Goal: Information Seeking & Learning: Compare options

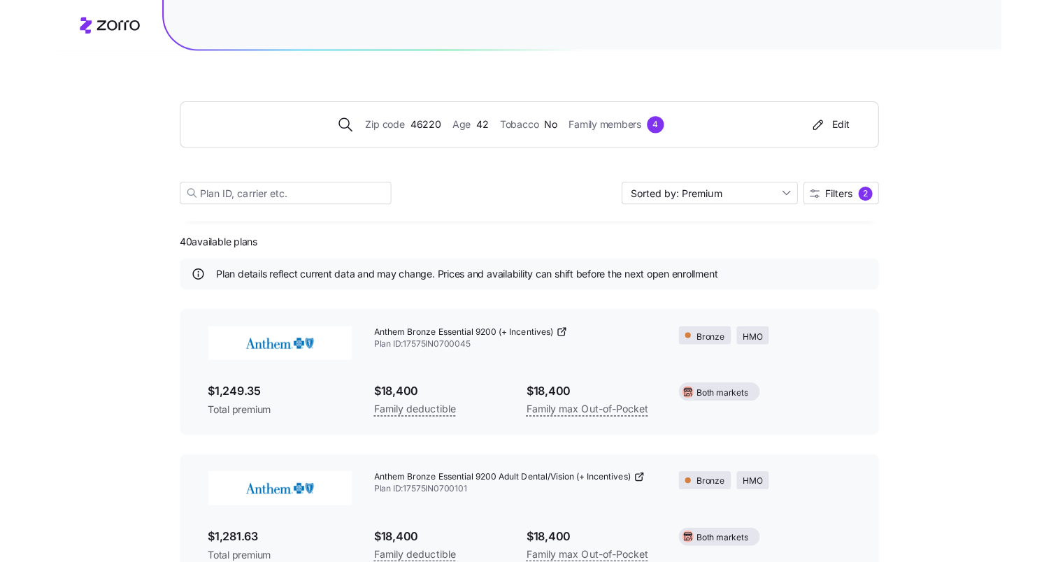
scroll to position [4195, 0]
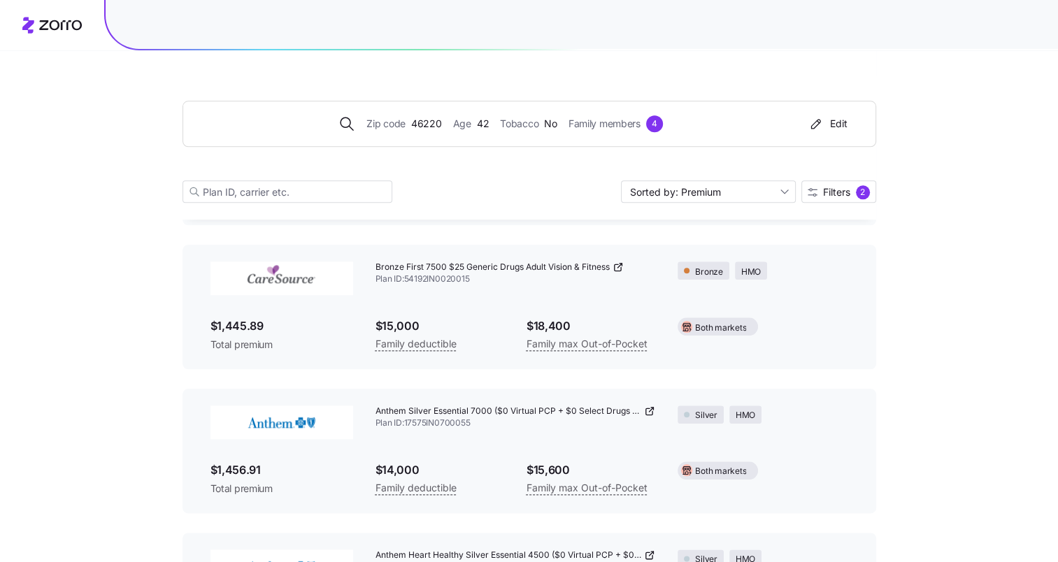
scroll to position [1503, 0]
click at [292, 268] on img at bounding box center [281, 276] width 143 height 34
click at [457, 259] on span "Bronze First 7500 $25 Generic Drugs Adult Vision & Fitness" at bounding box center [492, 265] width 234 height 12
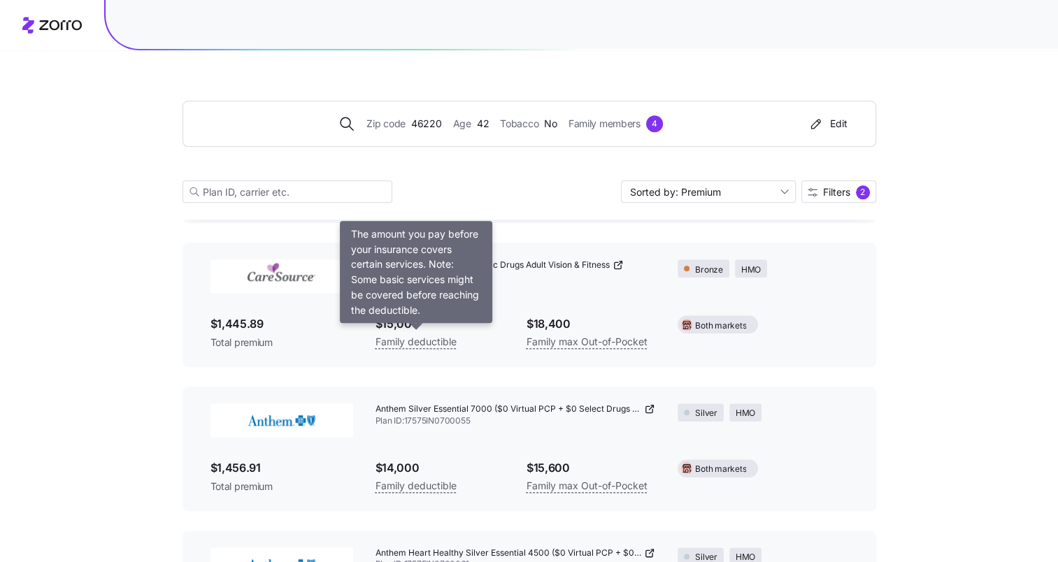
click at [417, 339] on span "Family deductible" at bounding box center [415, 342] width 81 height 17
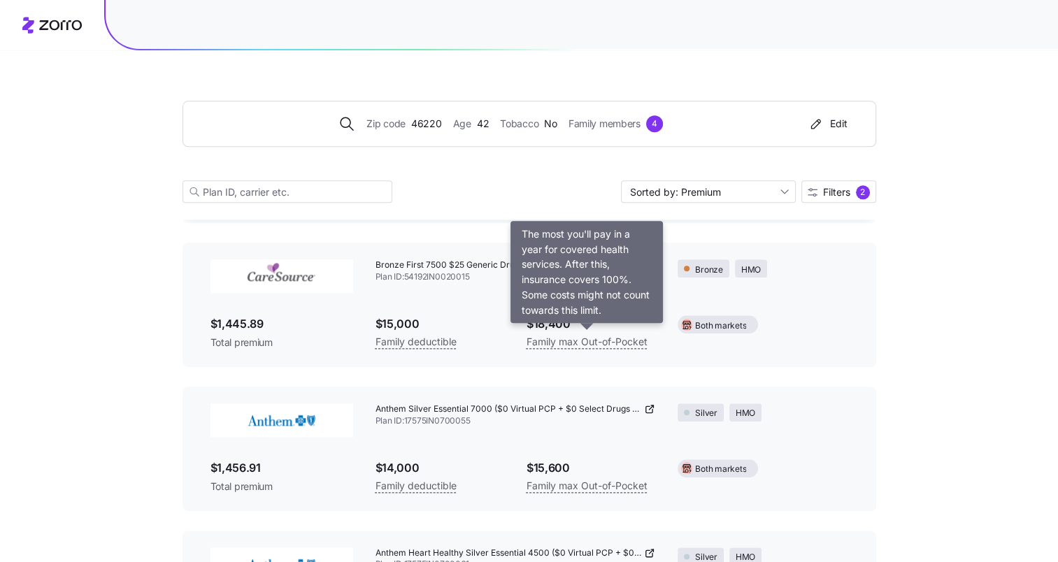
click at [554, 338] on span "Family max Out-of-Pocket" at bounding box center [586, 342] width 121 height 17
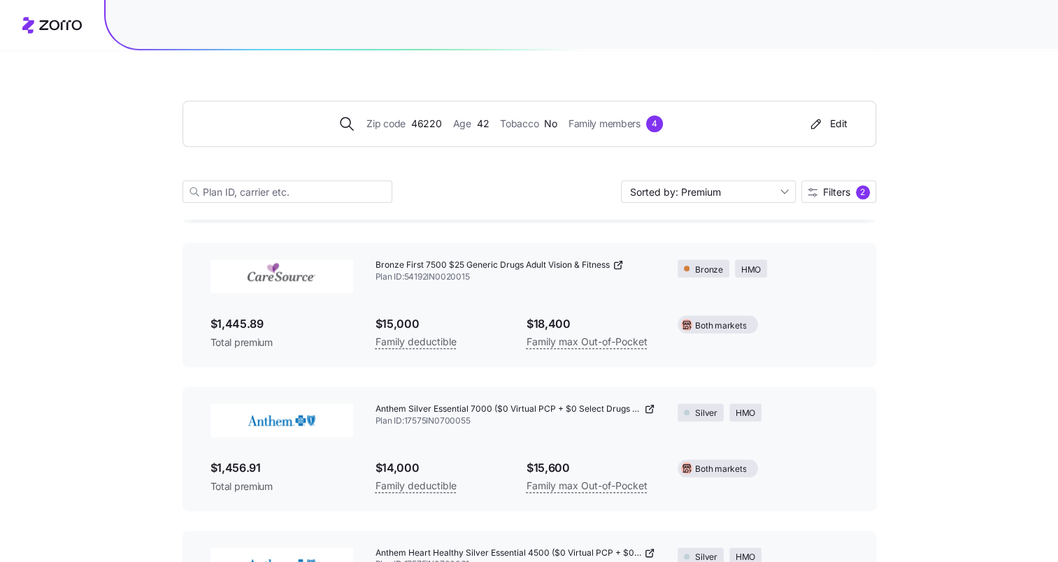
click at [259, 341] on span "Total premium" at bounding box center [281, 343] width 143 height 14
click at [707, 326] on span "Both markets" at bounding box center [720, 326] width 51 height 13
click at [621, 286] on div "Bronze First 7500 $25 Generic Drugs Adult Vision & Fitness Plan ID: 54192IN0020…" at bounding box center [515, 271] width 303 height 46
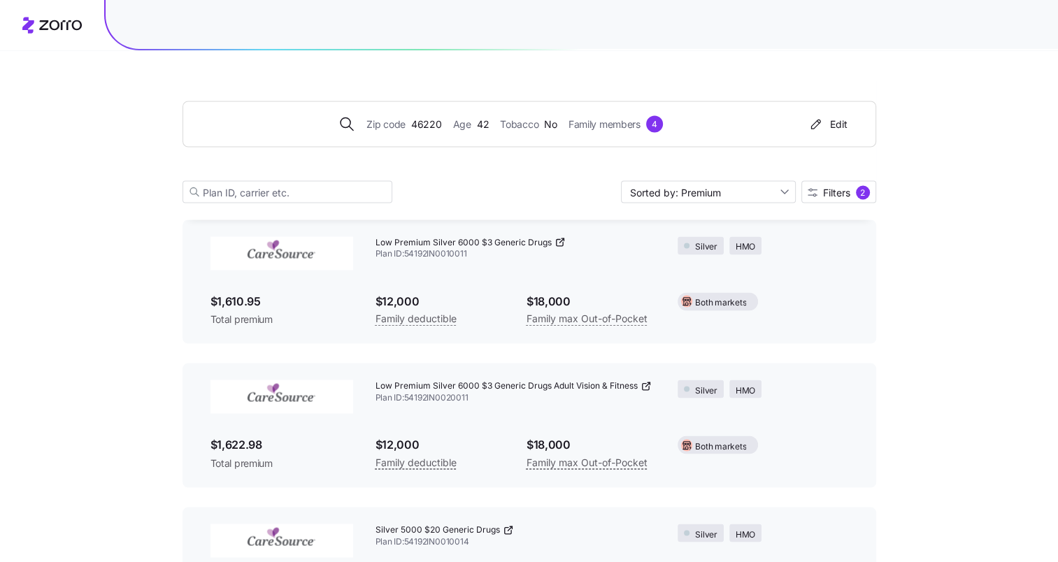
scroll to position [2537, 0]
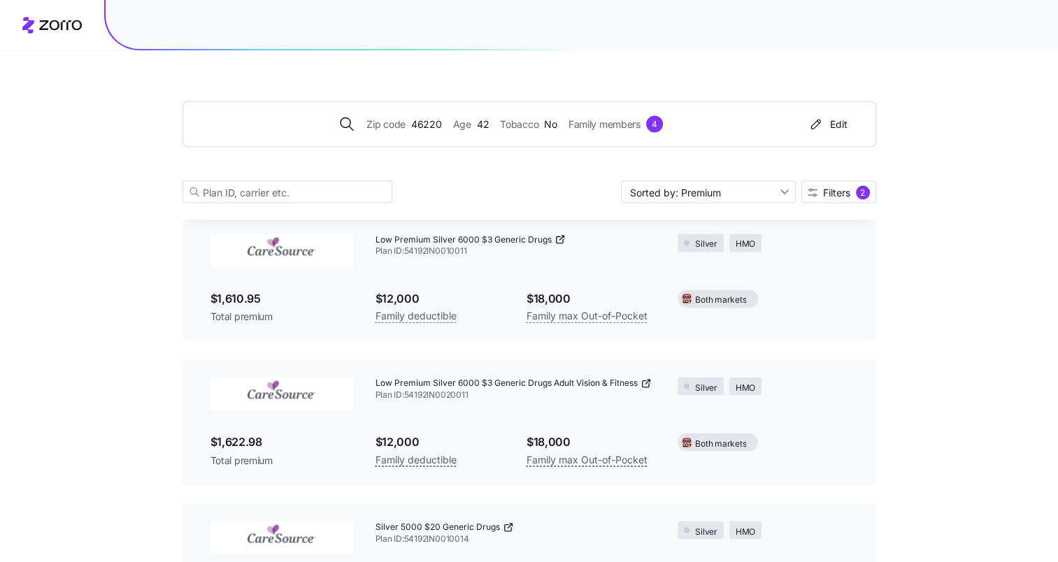
click at [557, 236] on icon at bounding box center [559, 239] width 6 height 6
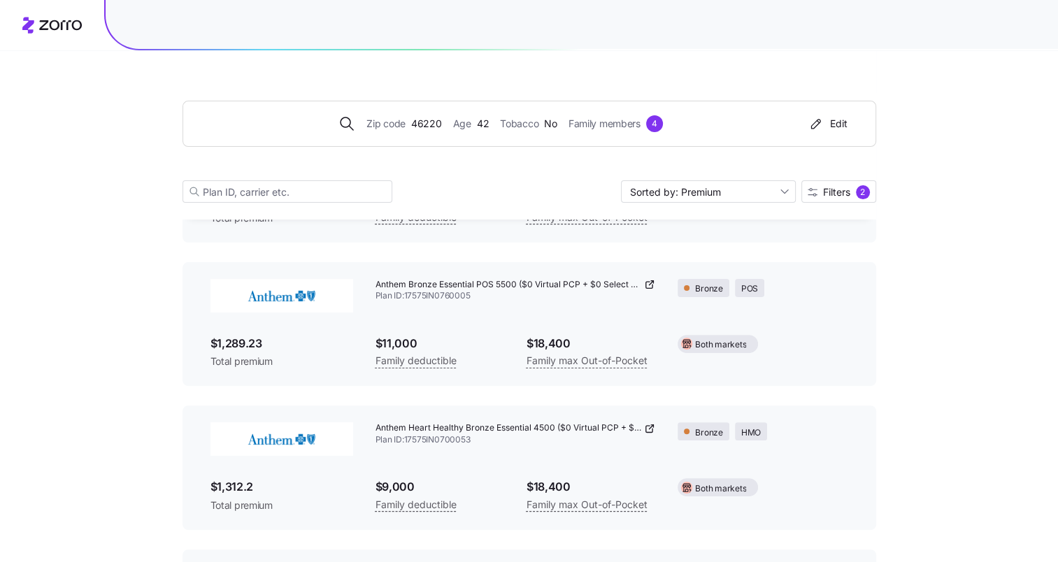
scroll to position [0, 0]
